Goal: Task Accomplishment & Management: Complete application form

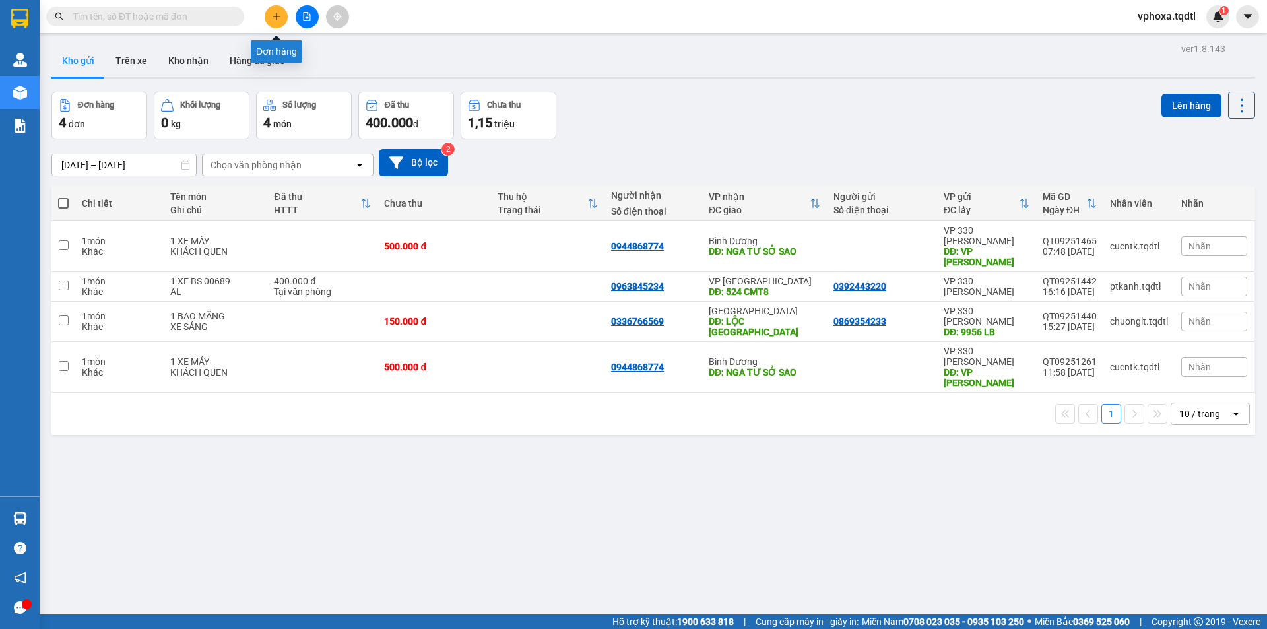
click at [276, 22] on button at bounding box center [276, 16] width 23 height 23
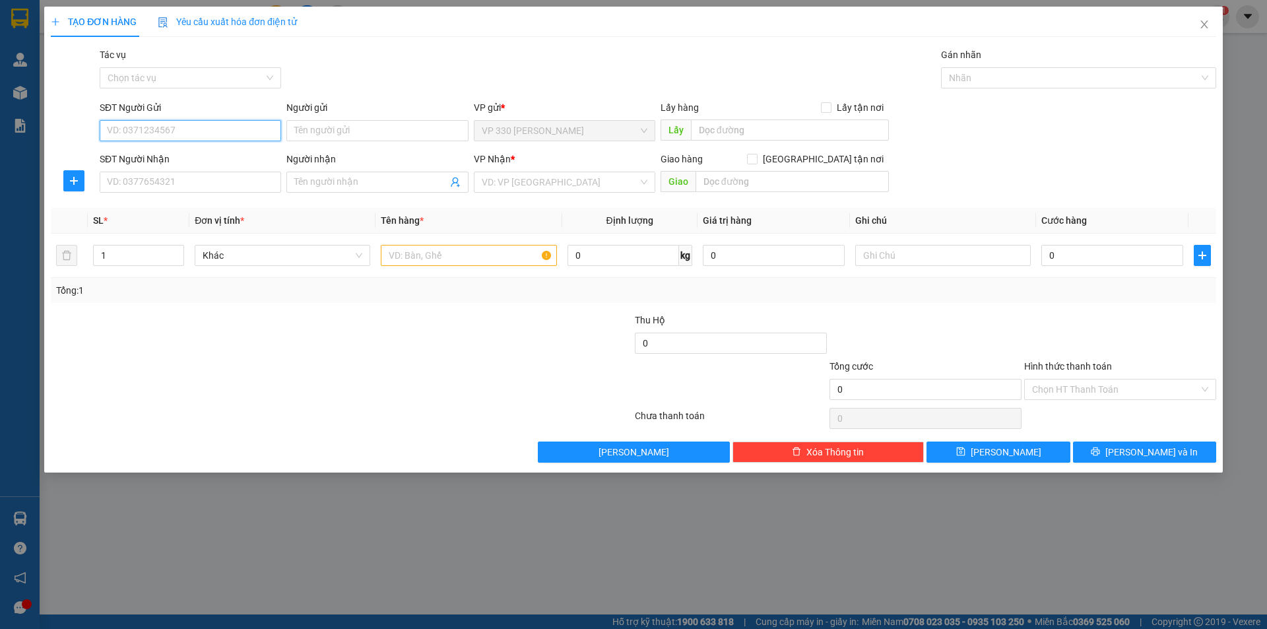
click at [223, 125] on input "SĐT Người Gửi" at bounding box center [190, 130] width 181 height 21
type input "0915719078"
click at [217, 181] on input "SĐT Người Nhận" at bounding box center [190, 182] width 181 height 21
type input "0948754601"
click at [322, 183] on input "Người nhận" at bounding box center [370, 182] width 152 height 15
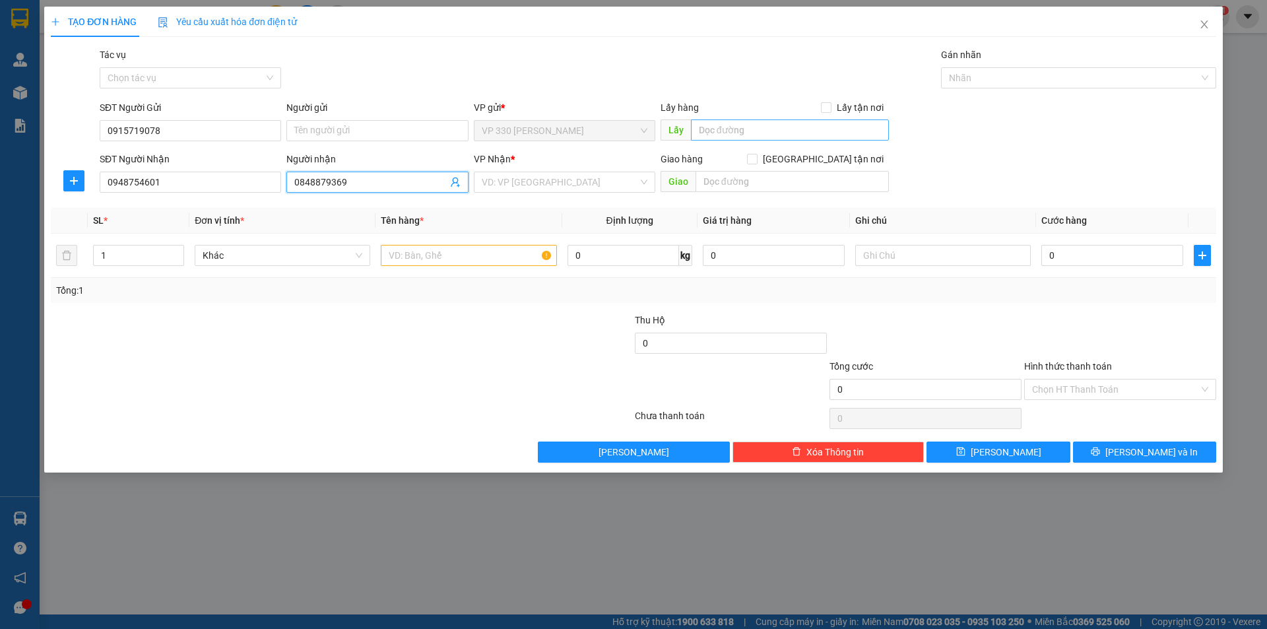
type input "0848879369"
click at [721, 137] on input "text" at bounding box center [790, 129] width 198 height 21
type input "h"
type input "HỒ XÁ"
click at [573, 183] on input "search" at bounding box center [560, 182] width 156 height 20
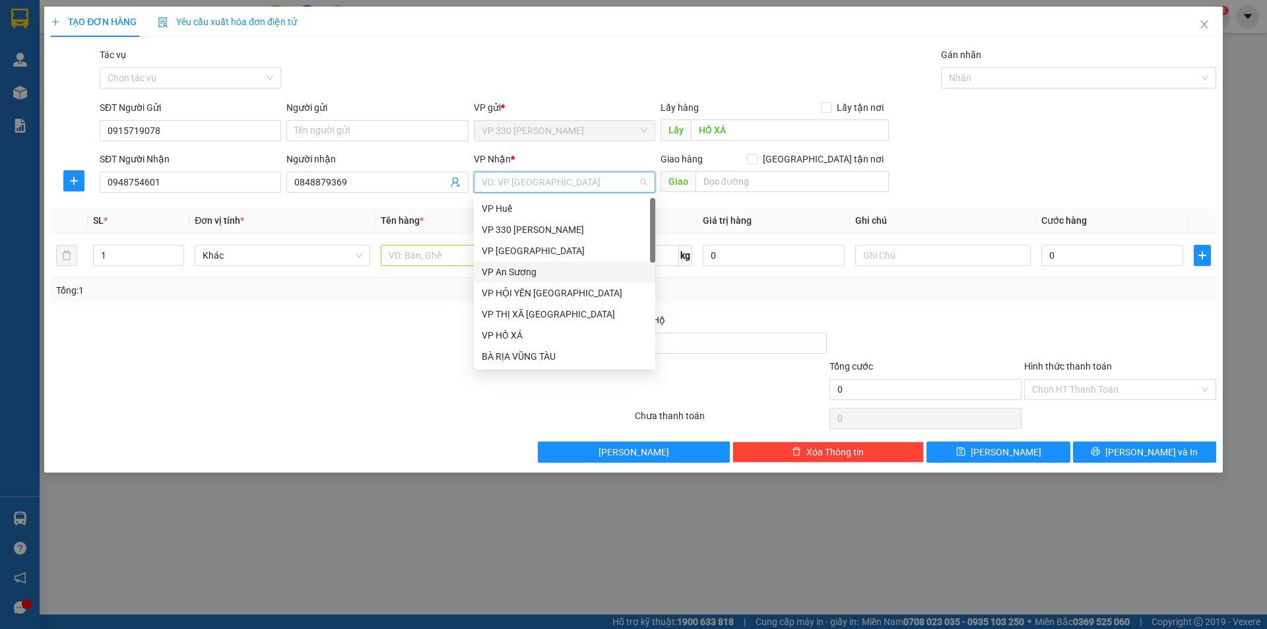
click at [540, 270] on div "VP An Sương" at bounding box center [565, 272] width 166 height 15
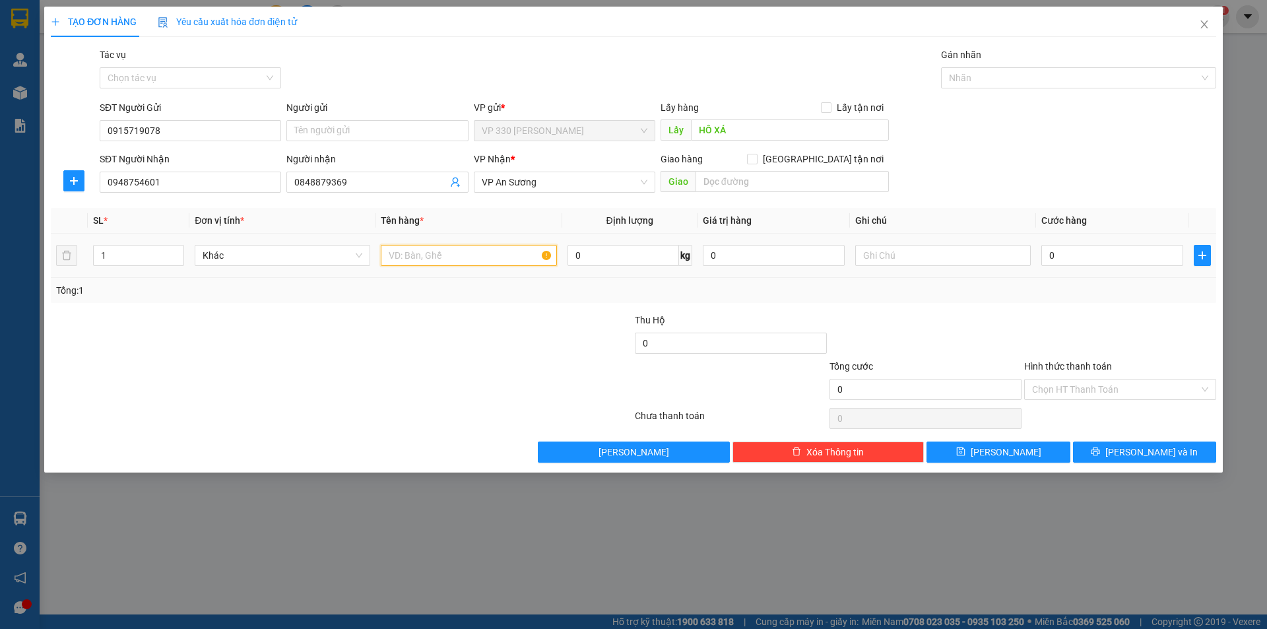
click at [405, 255] on input "text" at bounding box center [469, 255] width 176 height 21
type input "1 SỌT"
click at [1055, 259] on input "0" at bounding box center [1112, 255] width 142 height 21
type input "1"
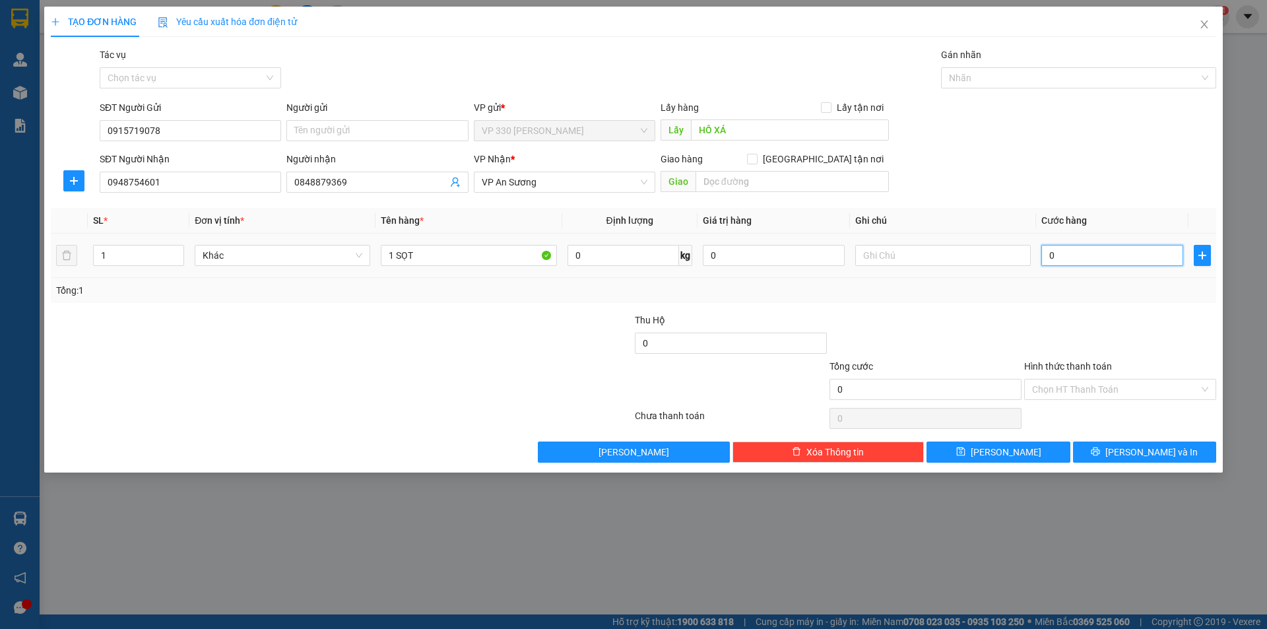
type input "1"
type input "15"
type input "1.520"
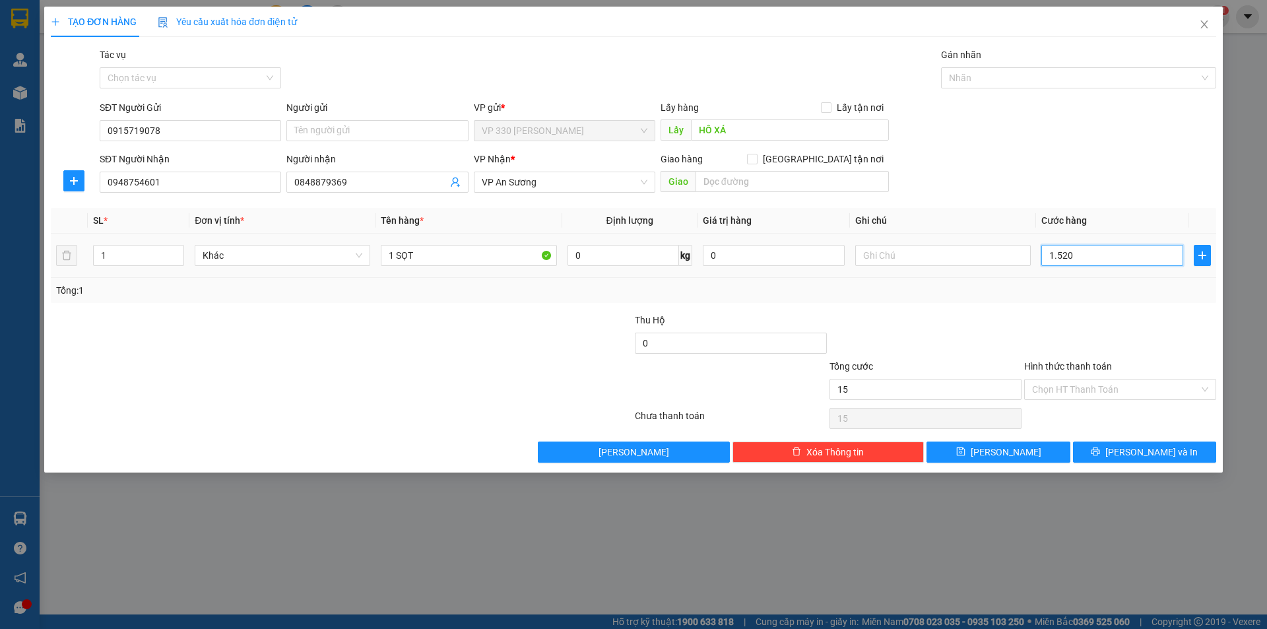
type input "1.520"
type input "152"
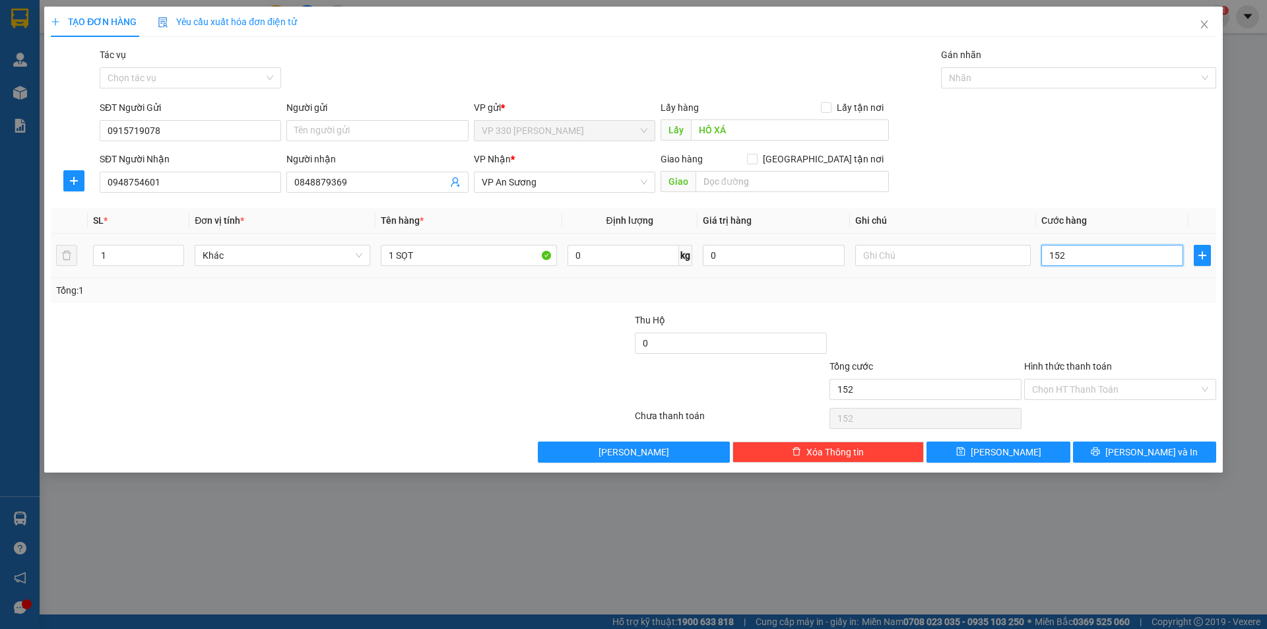
type input "15"
type input "150"
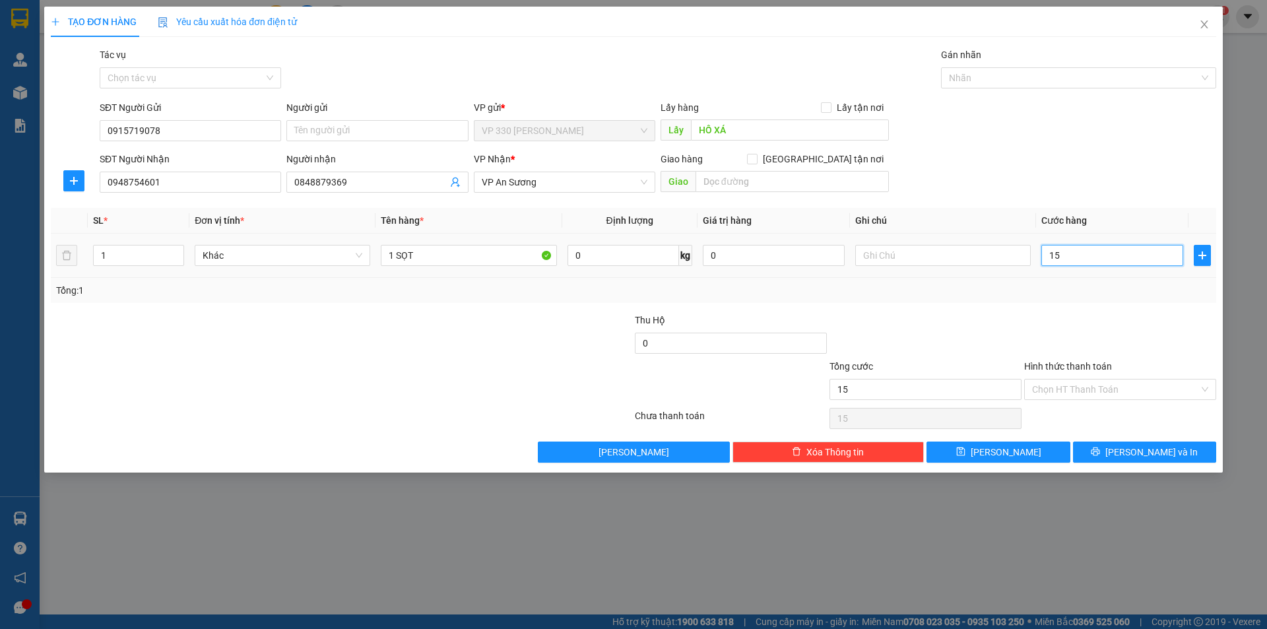
type input "150"
type input "1.500"
type input "15.000"
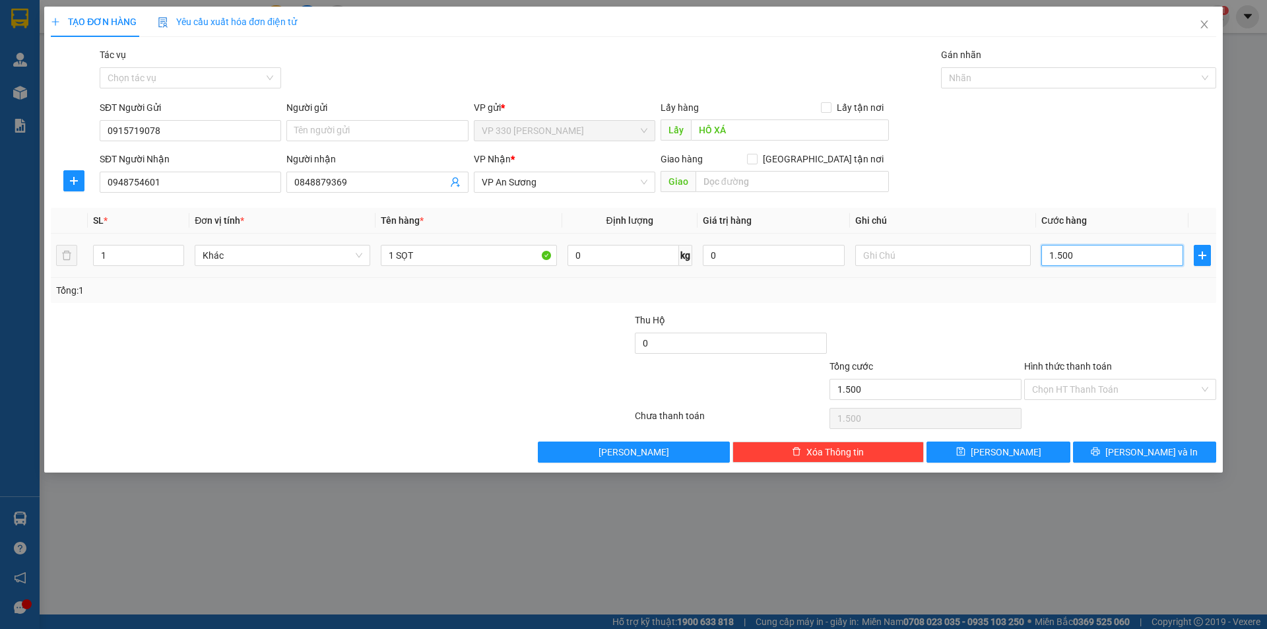
type input "15.000"
type input "150.000"
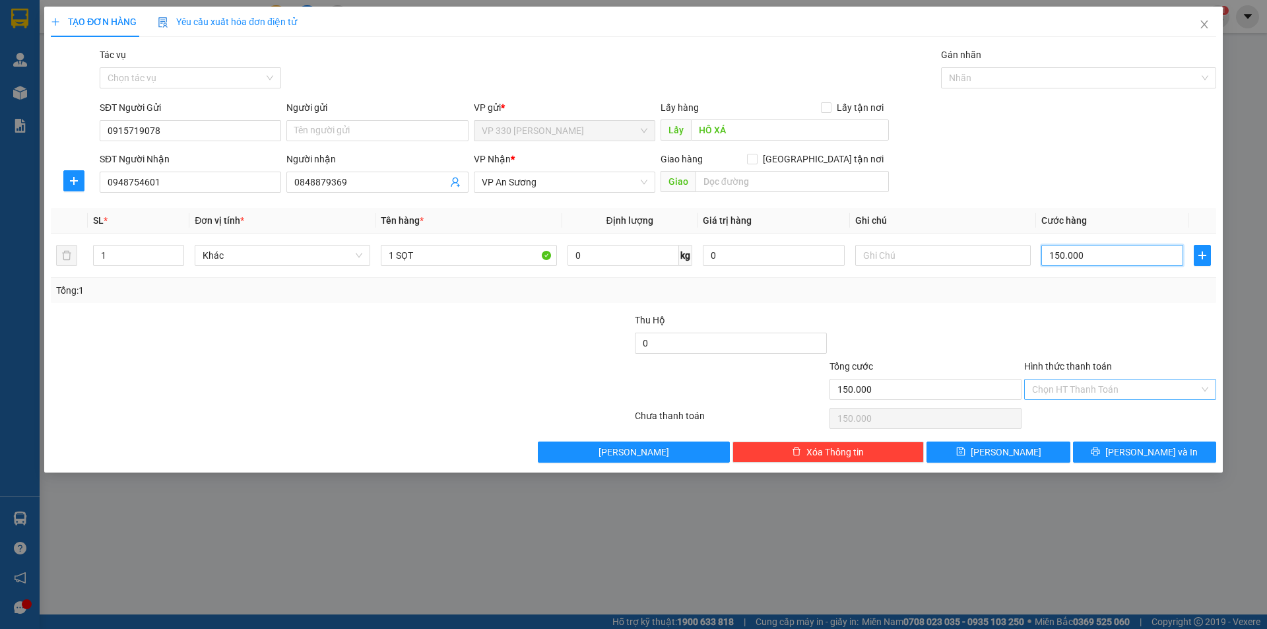
type input "150.000"
click at [1092, 383] on input "Hình thức thanh toán" at bounding box center [1115, 389] width 167 height 20
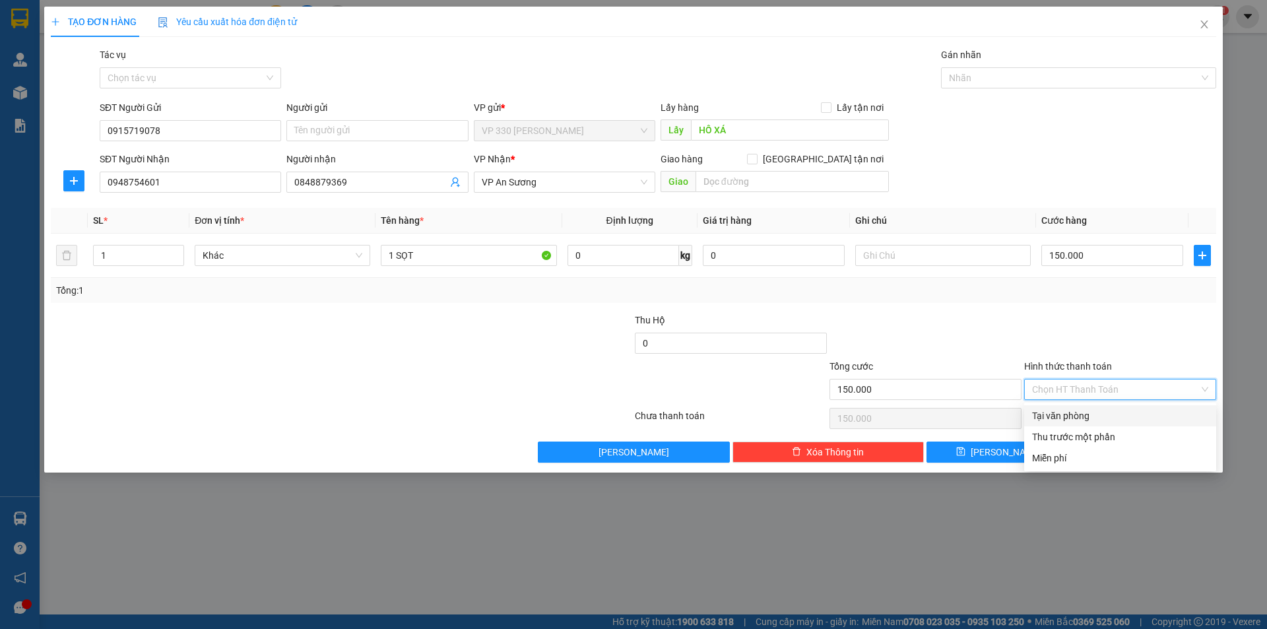
click at [1062, 410] on div "Tại văn phòng" at bounding box center [1120, 415] width 192 height 21
type input "0"
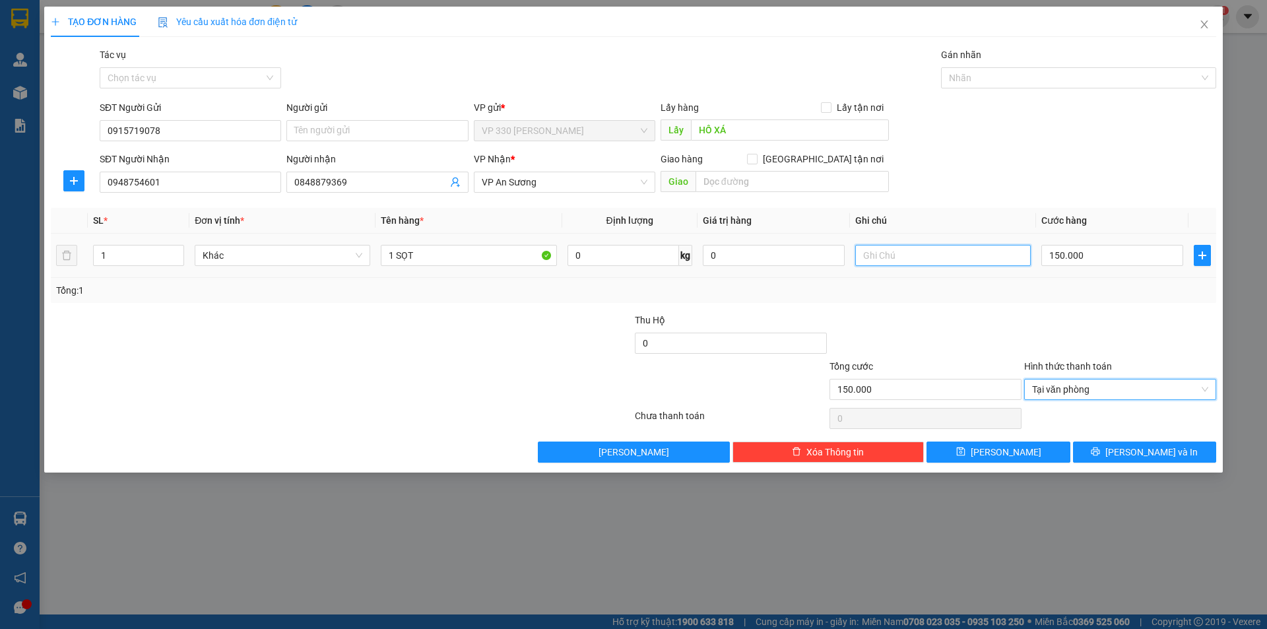
click at [908, 250] on input "text" at bounding box center [943, 255] width 176 height 21
type input "NHỜ SHIP ĐI"
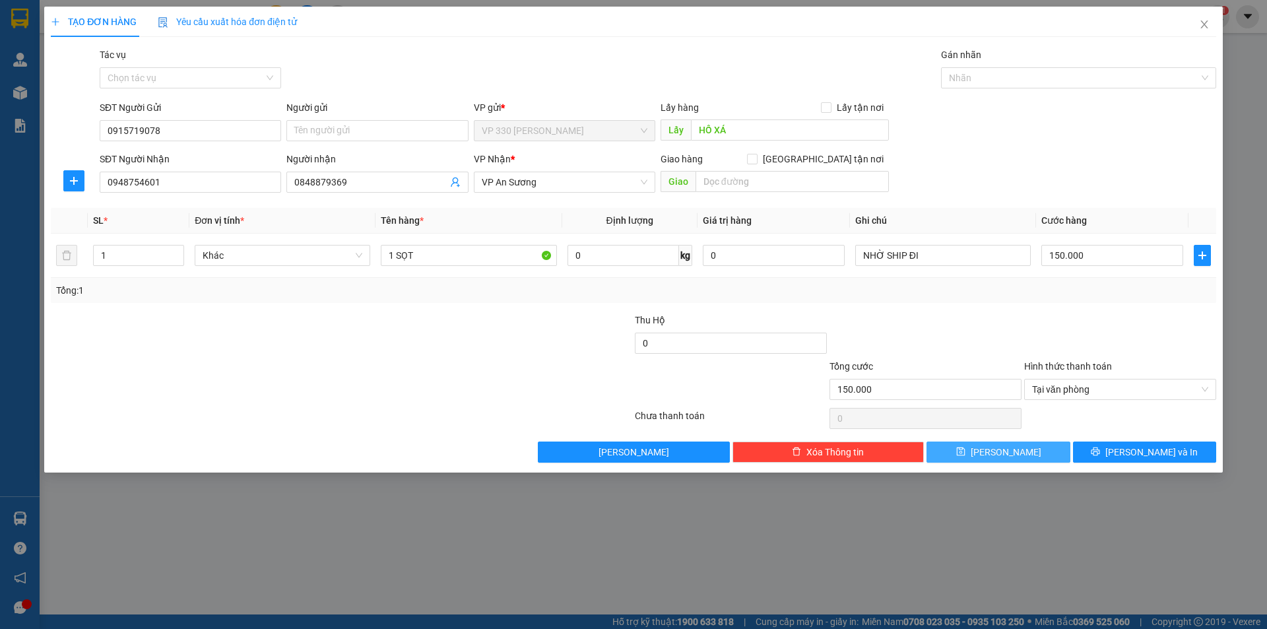
click at [1024, 453] on button "[PERSON_NAME]" at bounding box center [998, 451] width 143 height 21
type input "0"
